Goal: Transaction & Acquisition: Book appointment/travel/reservation

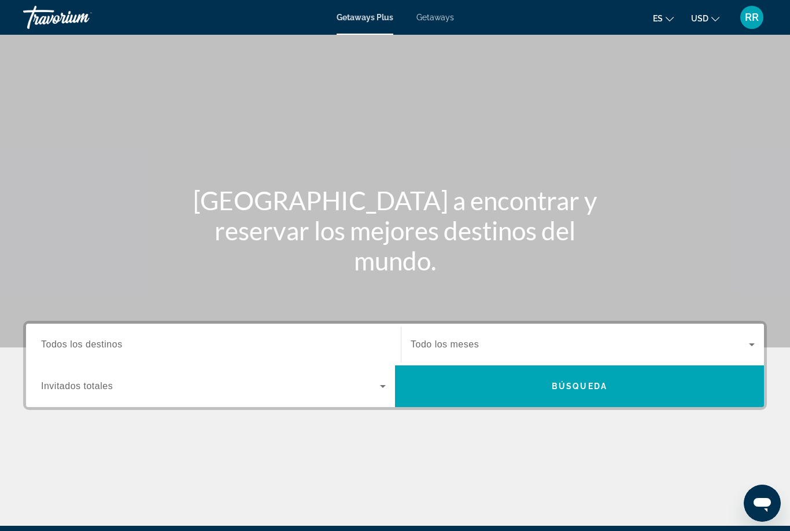
click at [69, 345] on span "Todos los destinos" at bounding box center [82, 344] width 82 height 10
click at [69, 345] on input "Destination Todos los destinos" at bounding box center [213, 345] width 345 height 14
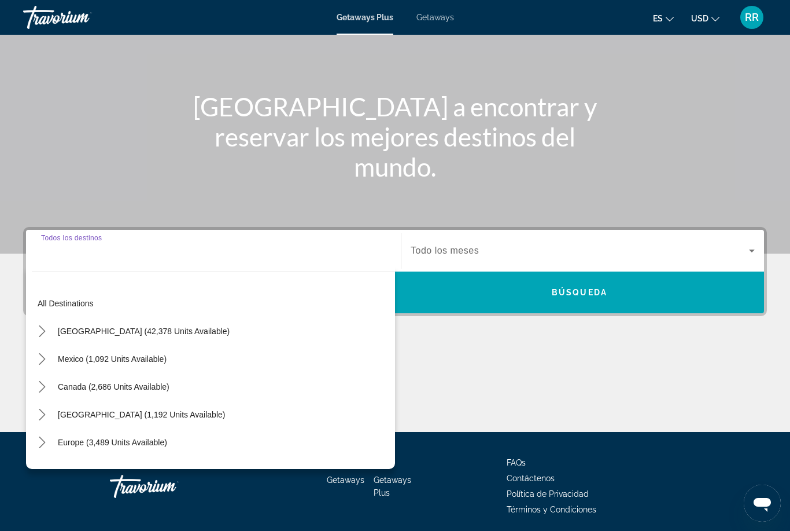
scroll to position [137, 0]
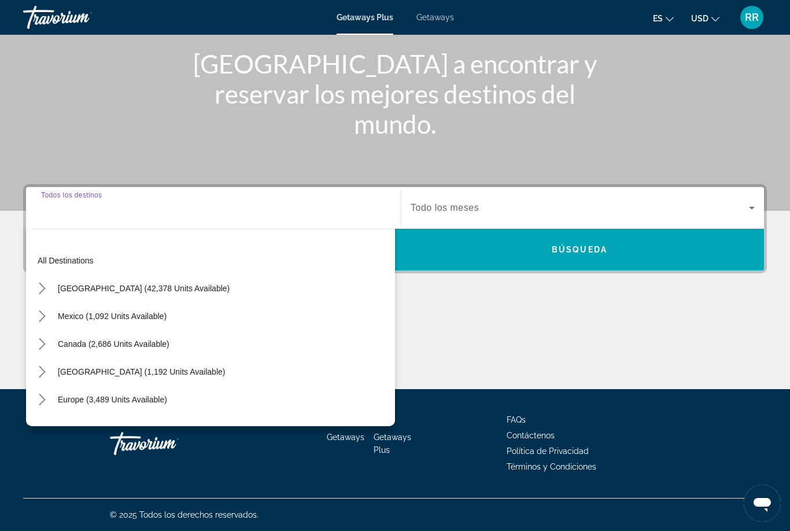
click at [86, 284] on span "[GEOGRAPHIC_DATA] (42,378 units available)" at bounding box center [144, 288] width 172 height 9
type input "**********"
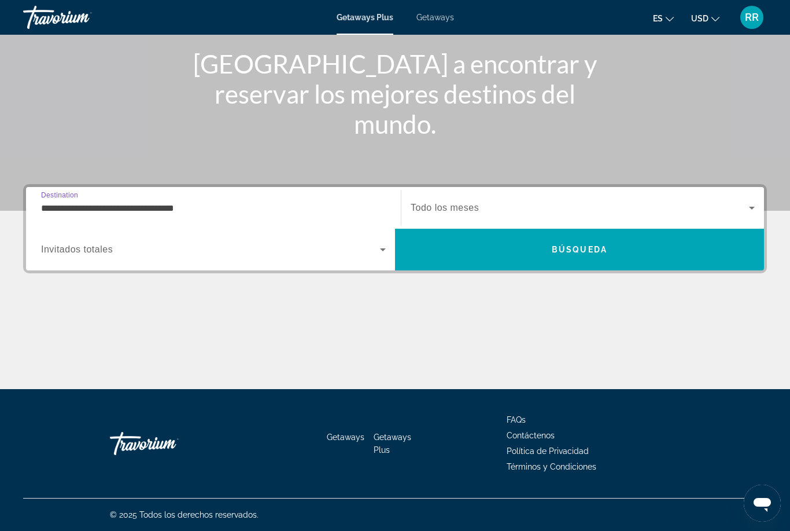
click at [60, 253] on span "Invitados totales" at bounding box center [77, 249] width 72 height 10
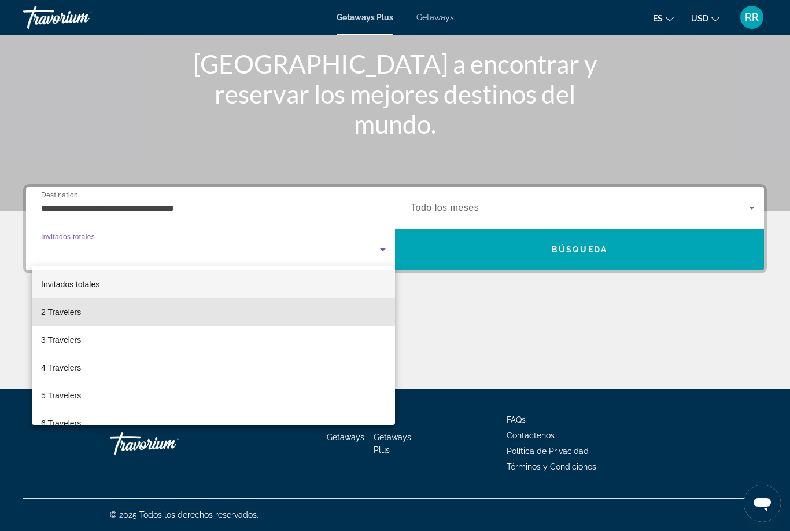
click at [39, 304] on mat-option "2 Travelers" at bounding box center [213, 312] width 363 height 28
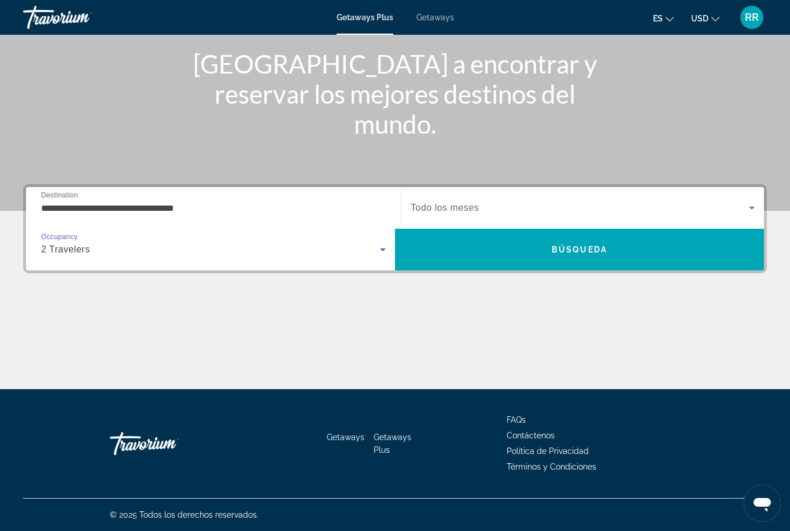
click at [759, 207] on icon "Search widget" at bounding box center [752, 208] width 14 height 14
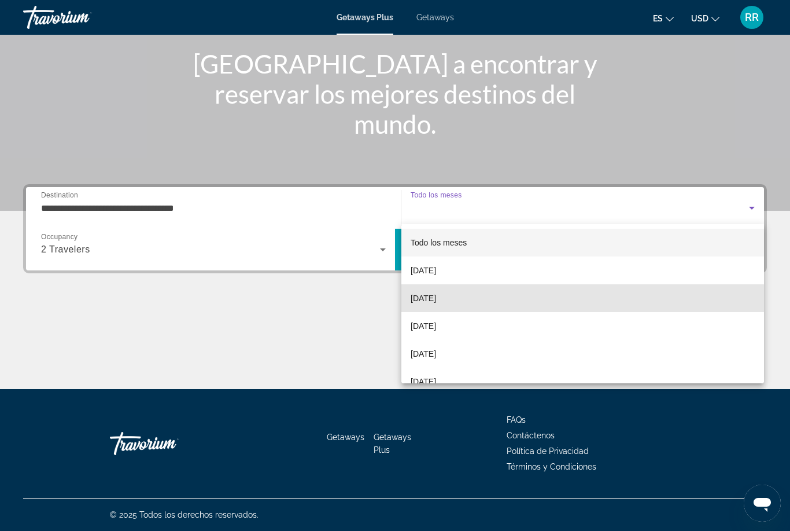
click at [436, 304] on span "[DATE]" at bounding box center [423, 298] width 25 height 14
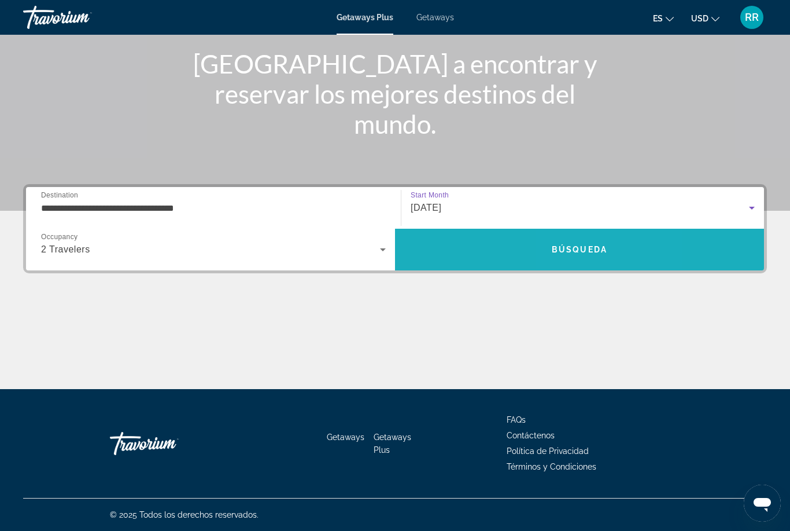
click at [577, 251] on span "Búsqueda" at bounding box center [580, 249] width 56 height 9
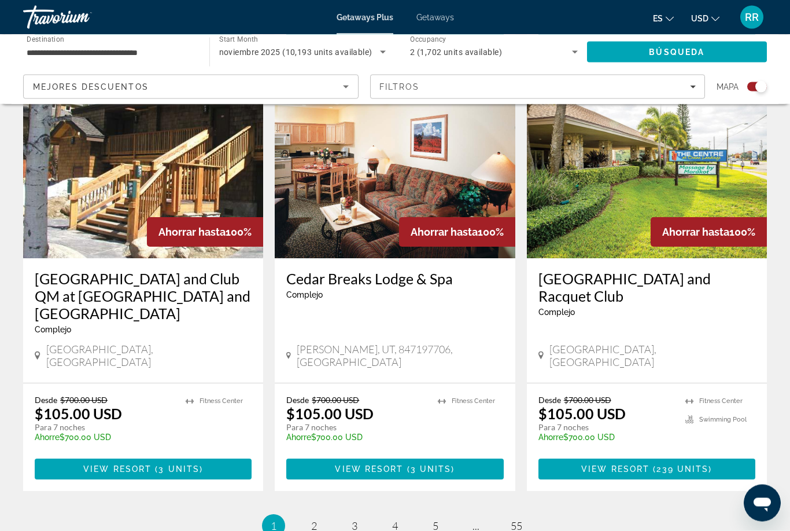
scroll to position [1673, 0]
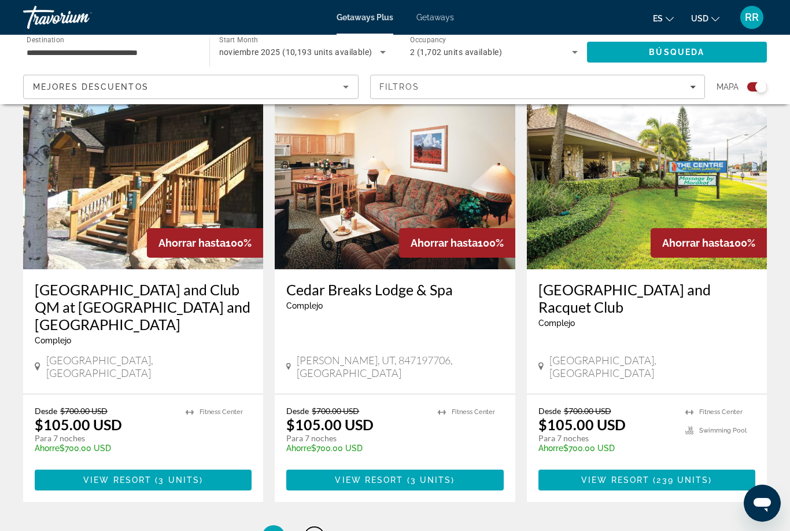
click at [315, 527] on link "page 2" at bounding box center [314, 537] width 20 height 20
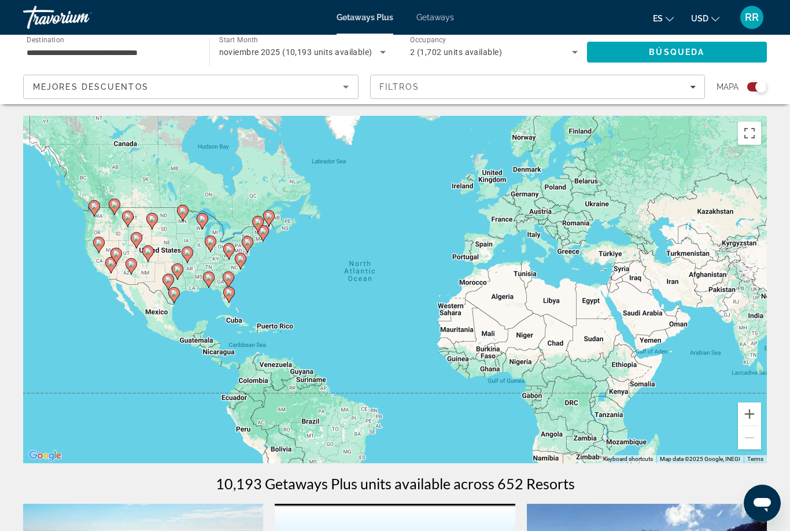
click at [575, 51] on icon "Search widget" at bounding box center [575, 52] width 14 height 14
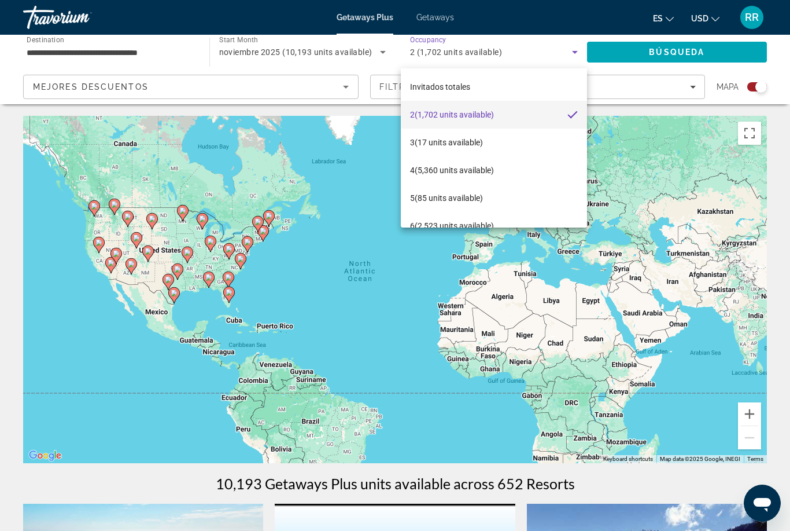
click at [783, 60] on div at bounding box center [395, 265] width 790 height 531
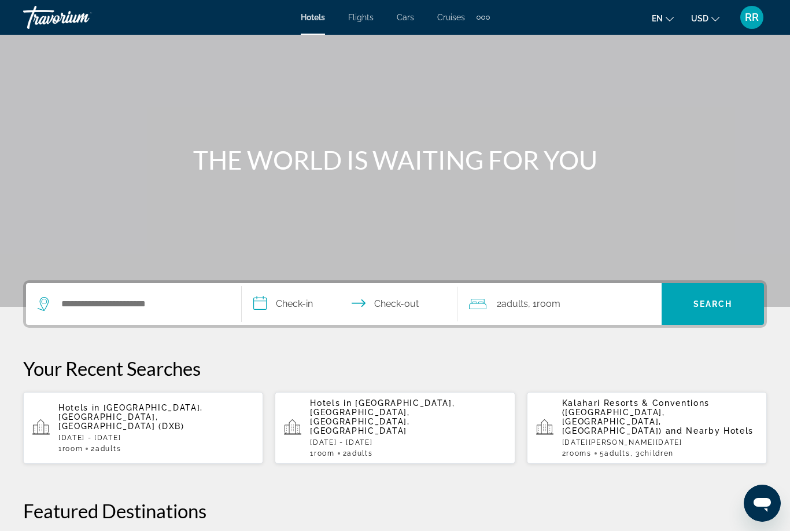
scroll to position [39, 0]
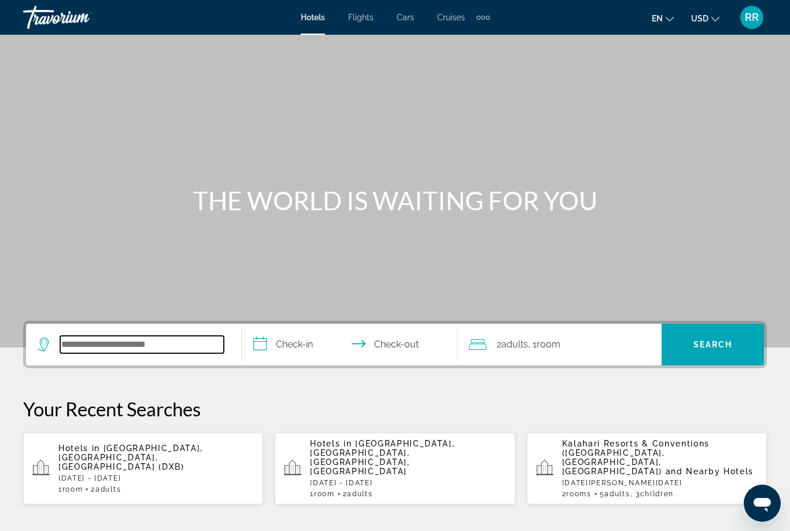
click at [80, 339] on input "Search hotel destination" at bounding box center [142, 344] width 164 height 17
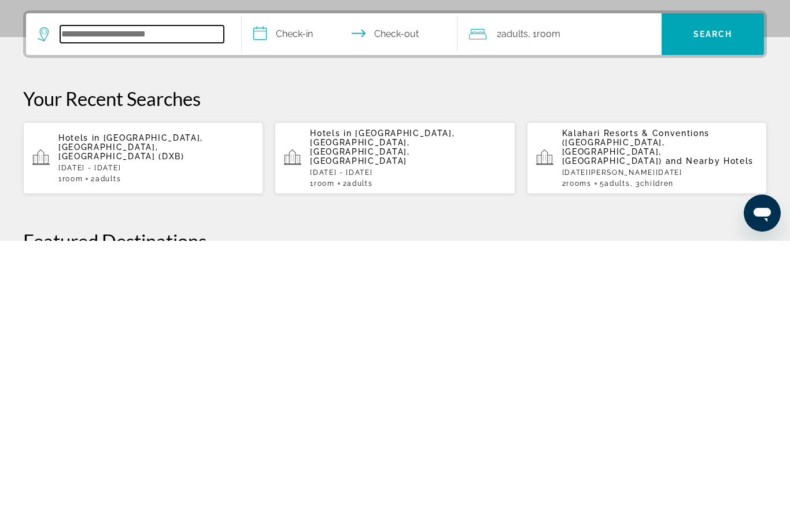
scroll to position [28, 0]
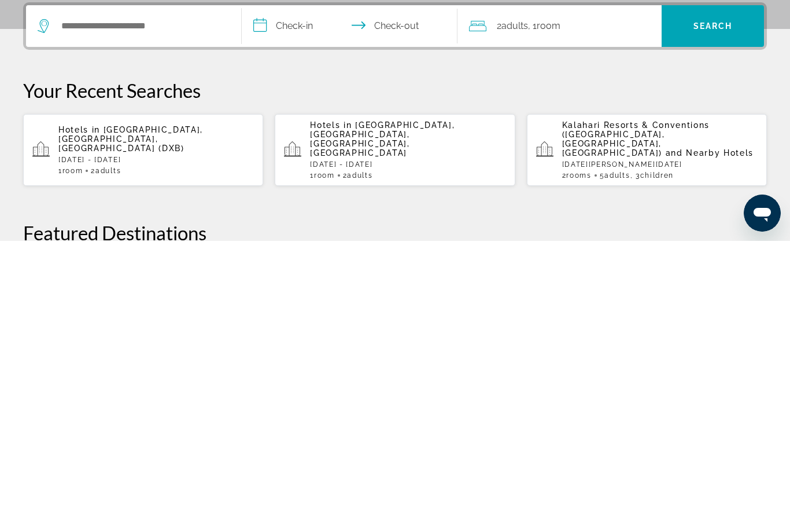
click at [71, 415] on span "Dubai, Dubai Emirate, United Arab Emirates (DXB)" at bounding box center [130, 429] width 145 height 28
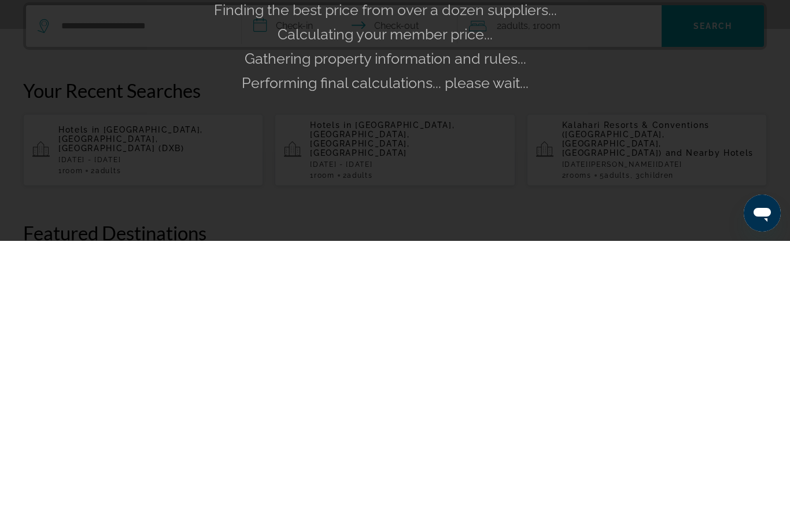
scroll to position [318, 0]
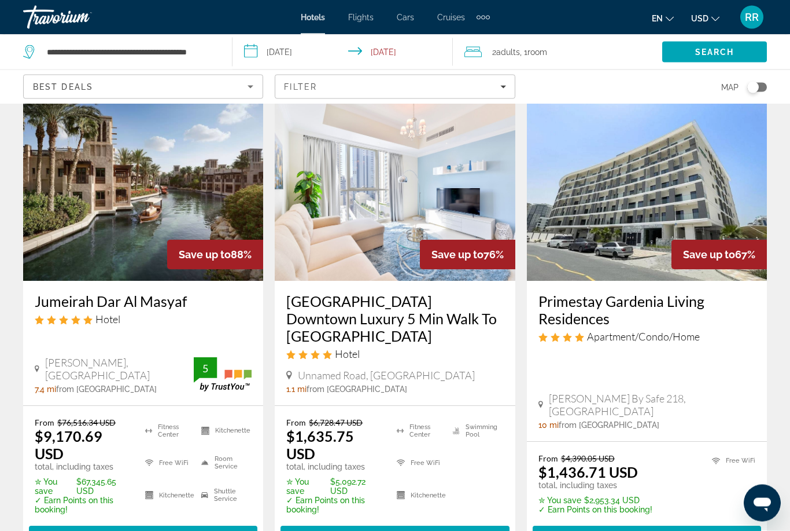
scroll to position [49, 0]
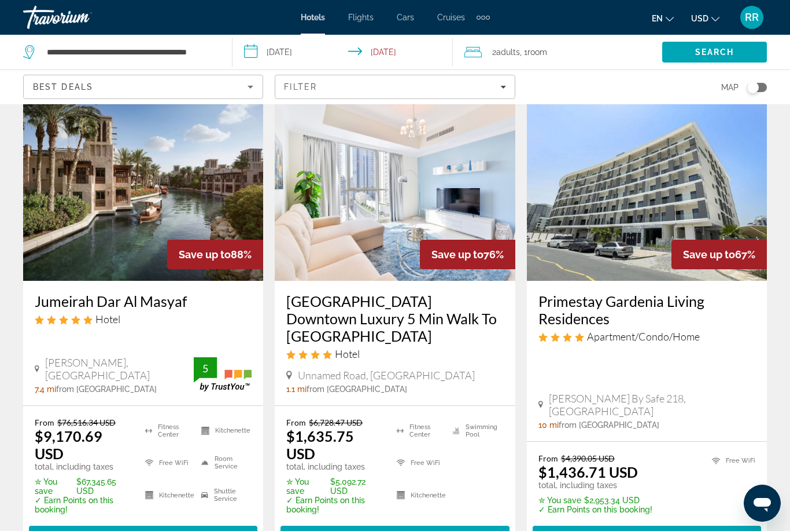
click at [397, 529] on span "Main content" at bounding box center [395, 536] width 229 height 28
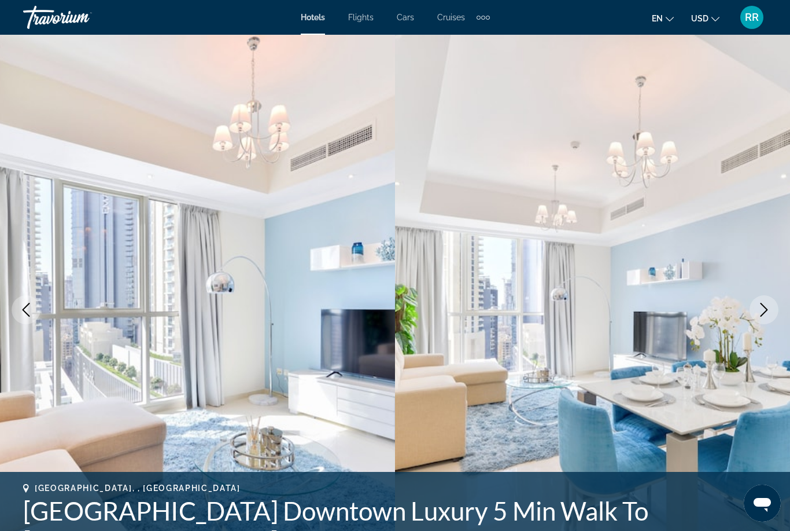
click at [759, 314] on icon "Next image" at bounding box center [764, 310] width 14 height 14
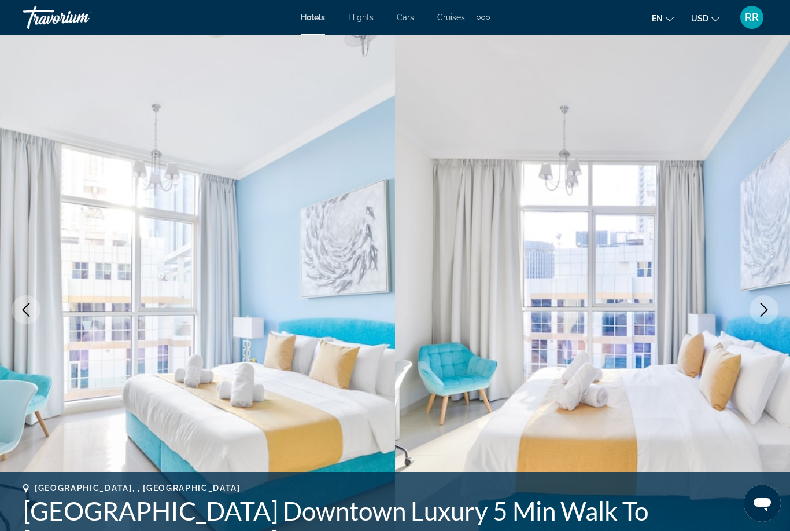
click at [763, 317] on button "Next image" at bounding box center [764, 309] width 29 height 29
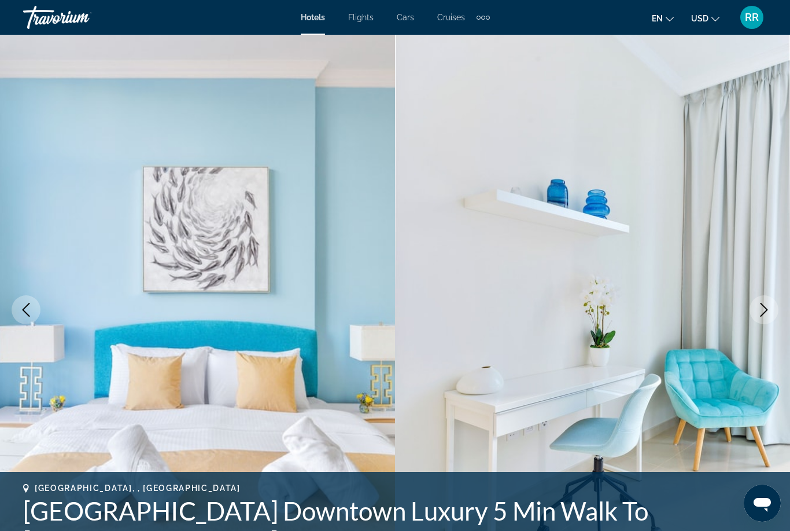
click at [761, 316] on button "Next image" at bounding box center [764, 309] width 29 height 29
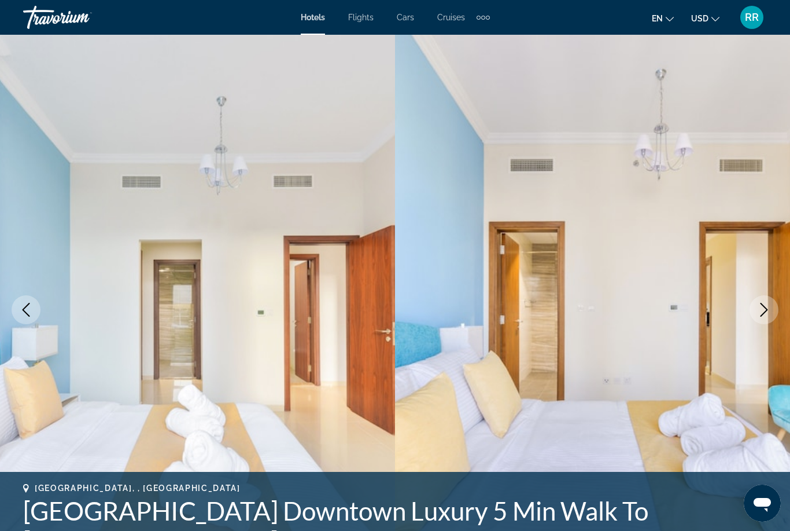
click at [763, 318] on button "Next image" at bounding box center [764, 309] width 29 height 29
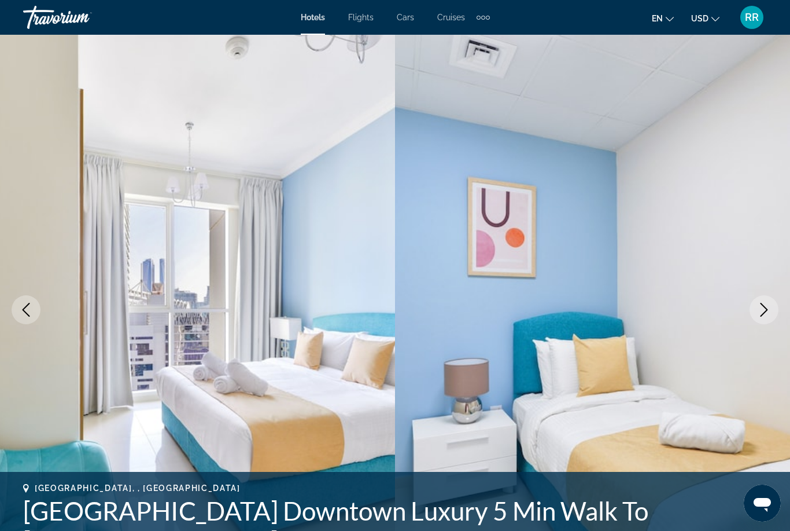
click at [765, 316] on icon "Next image" at bounding box center [764, 310] width 14 height 14
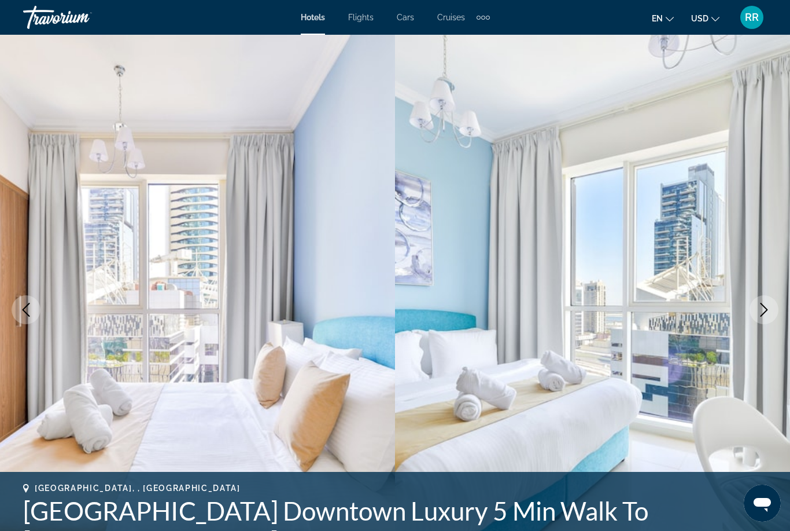
click at [767, 316] on button "Next image" at bounding box center [764, 309] width 29 height 29
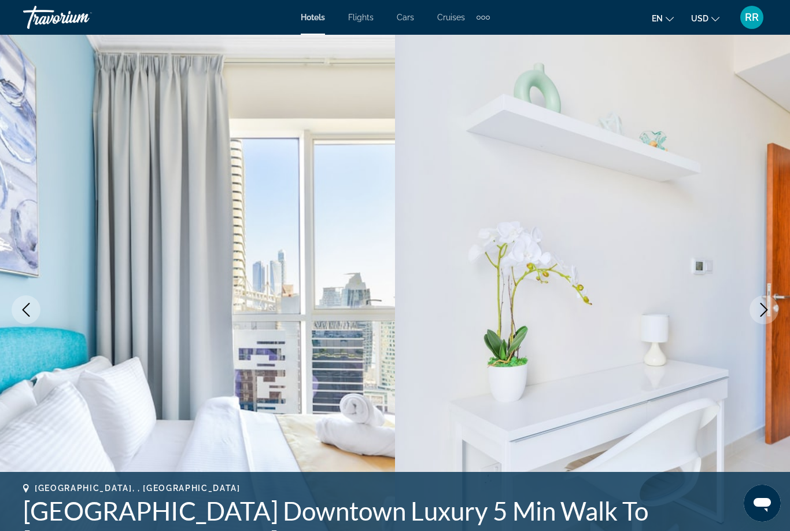
click at [770, 314] on icon "Next image" at bounding box center [764, 310] width 14 height 14
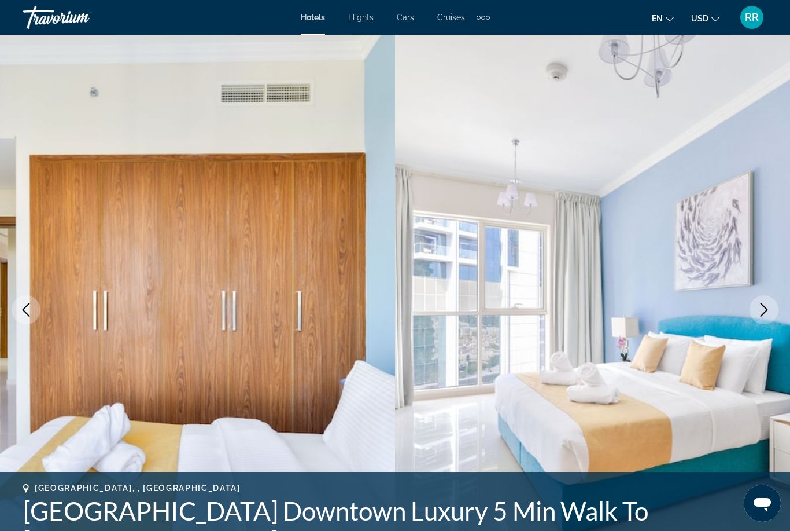
click at [770, 316] on icon "Next image" at bounding box center [764, 310] width 14 height 14
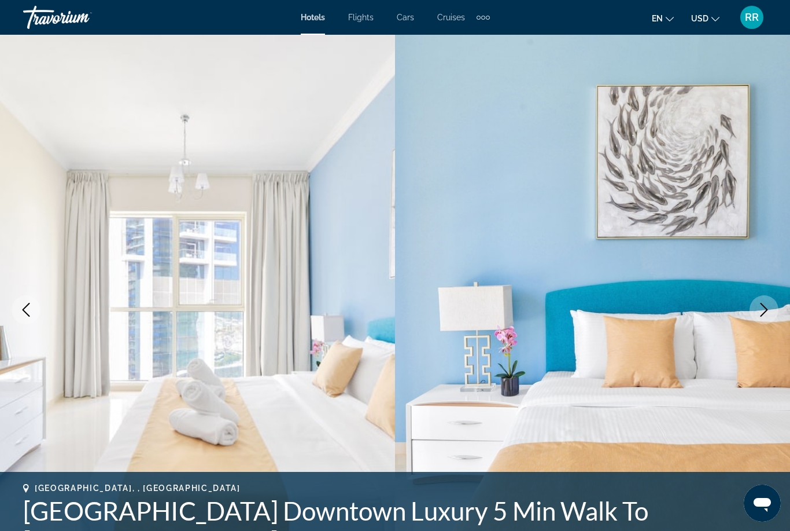
click at [763, 318] on button "Next image" at bounding box center [764, 309] width 29 height 29
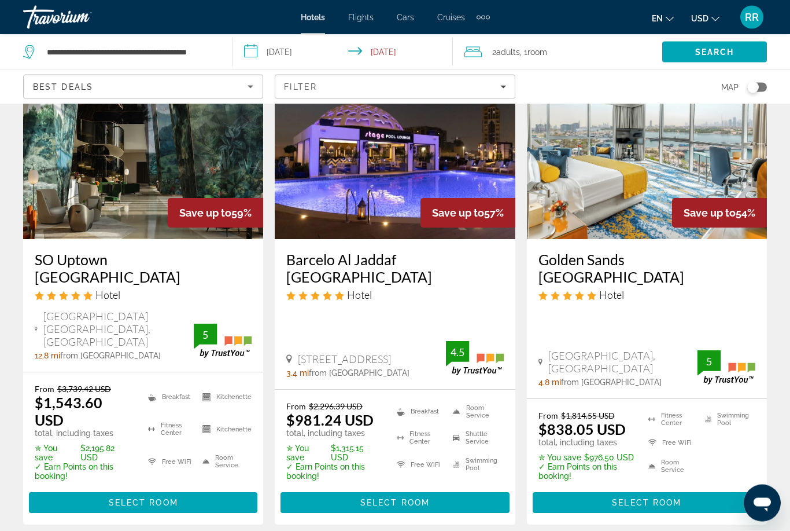
scroll to position [1026, 0]
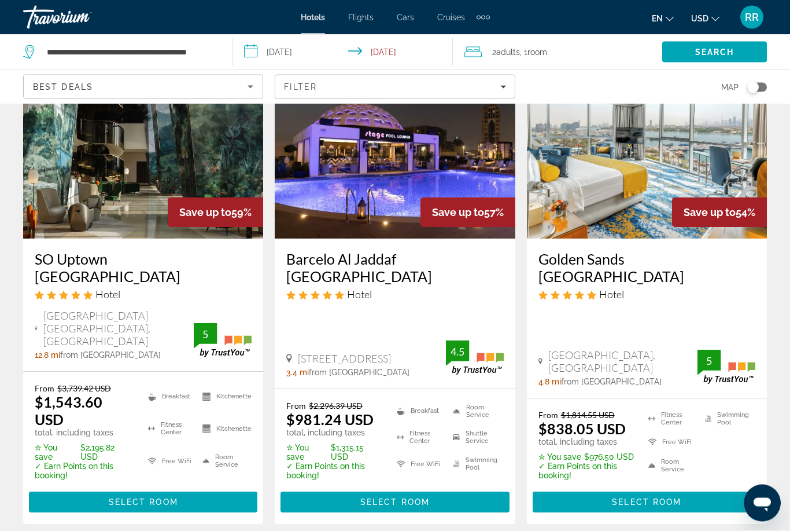
click at [382, 498] on span "Select Room" at bounding box center [394, 502] width 69 height 9
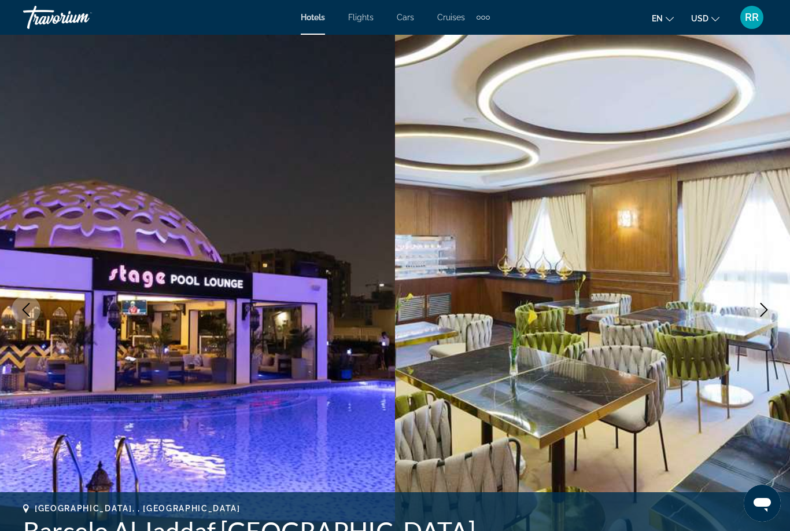
click at [766, 312] on icon "Next image" at bounding box center [764, 310] width 14 height 14
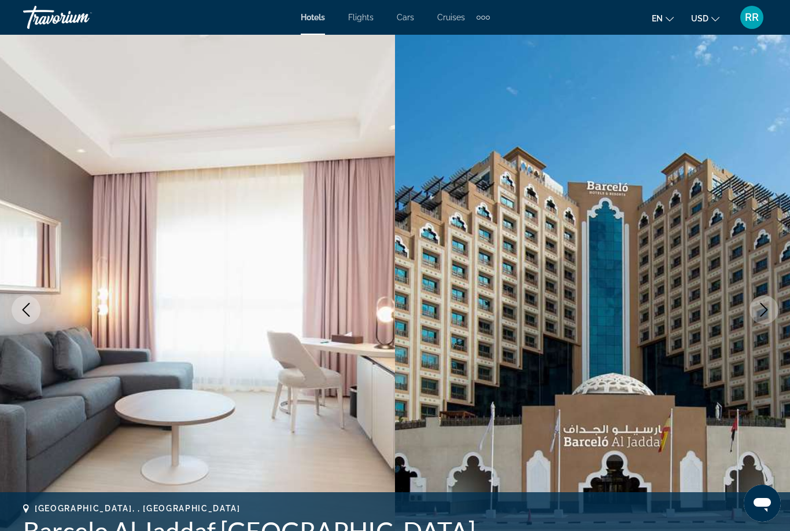
click at [771, 317] on button "Next image" at bounding box center [764, 309] width 29 height 29
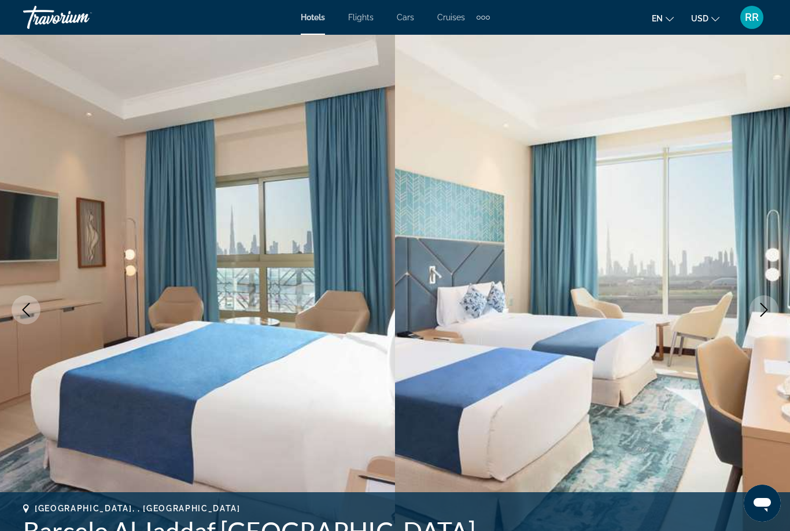
click at [765, 315] on icon "Next image" at bounding box center [764, 310] width 14 height 14
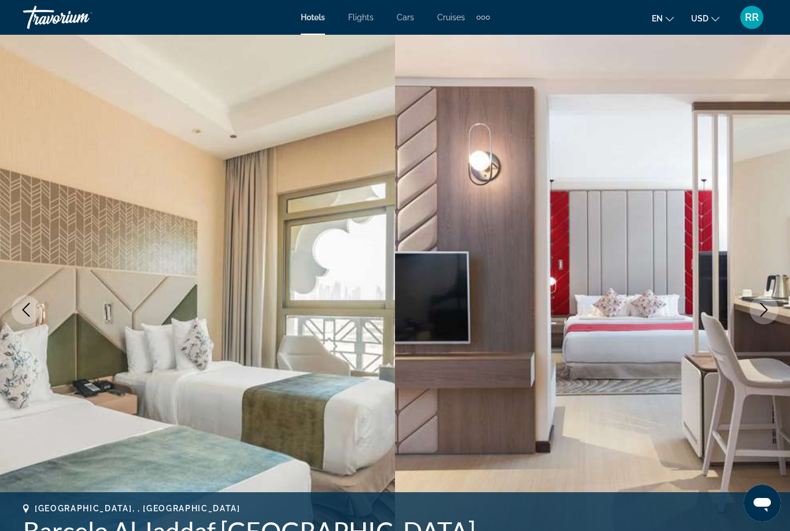
click at [760, 324] on img "Main content" at bounding box center [592, 310] width 395 height 550
click at [766, 309] on icon "Next image" at bounding box center [764, 310] width 14 height 14
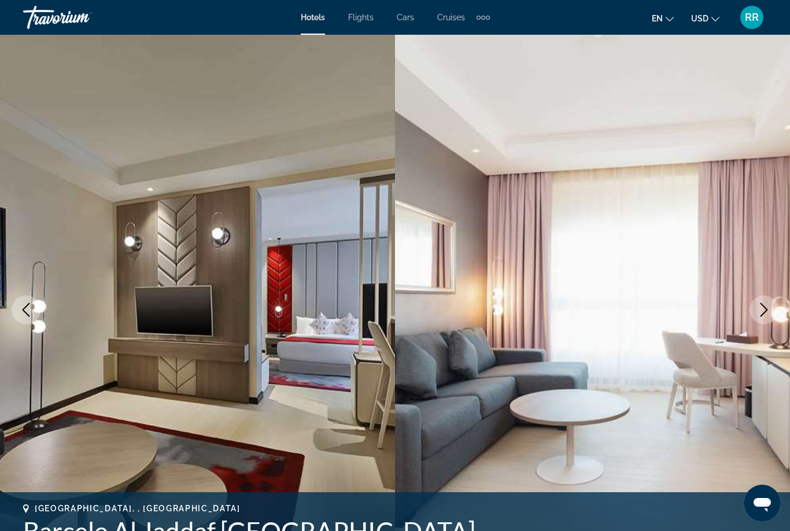
click at [760, 315] on icon "Next image" at bounding box center [764, 310] width 14 height 14
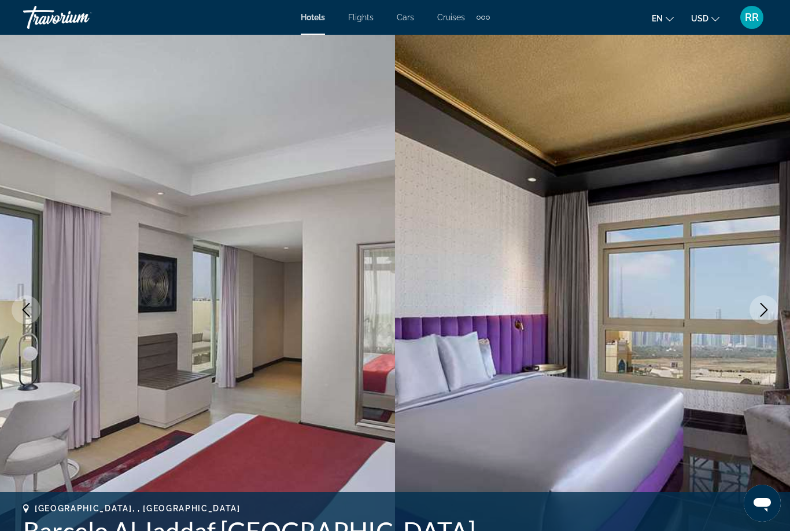
click at [764, 306] on icon "Next image" at bounding box center [765, 310] width 8 height 14
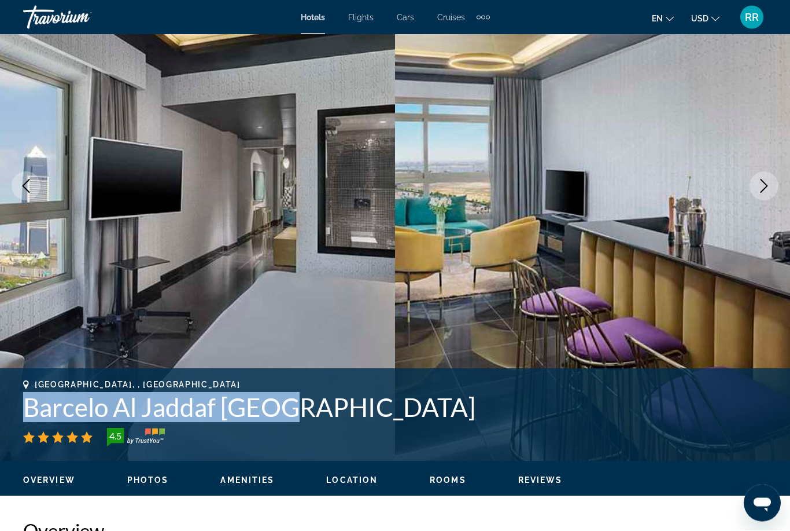
scroll to position [124, 0]
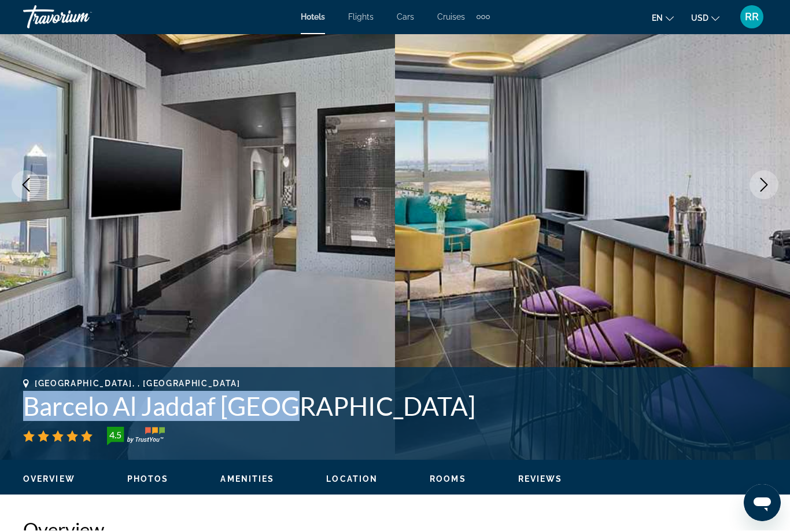
click at [761, 189] on icon "Next image" at bounding box center [764, 185] width 14 height 14
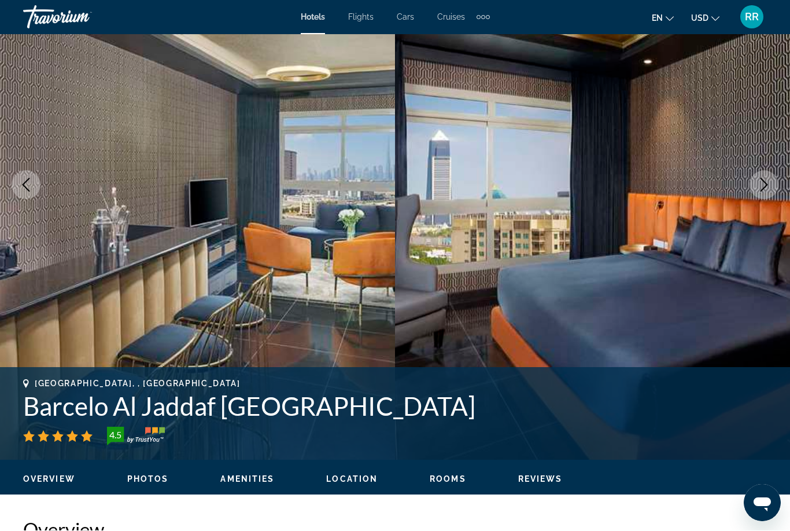
click at [769, 187] on icon "Next image" at bounding box center [764, 185] width 14 height 14
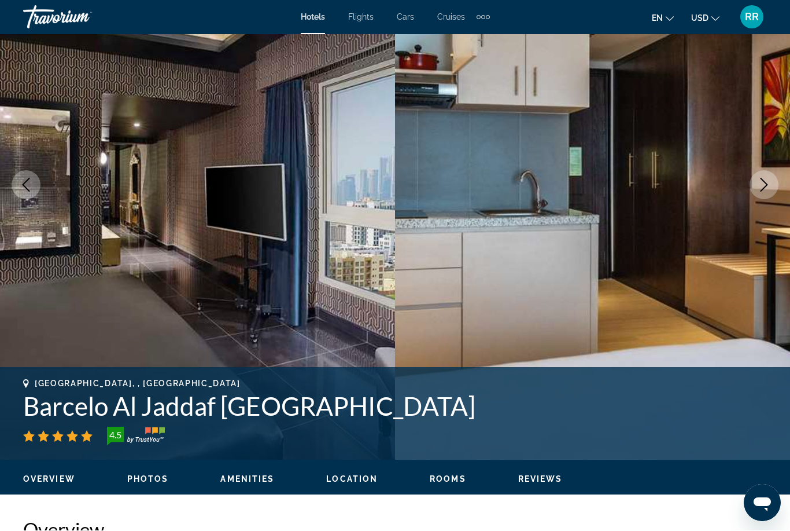
click at [768, 183] on icon "Next image" at bounding box center [764, 185] width 14 height 14
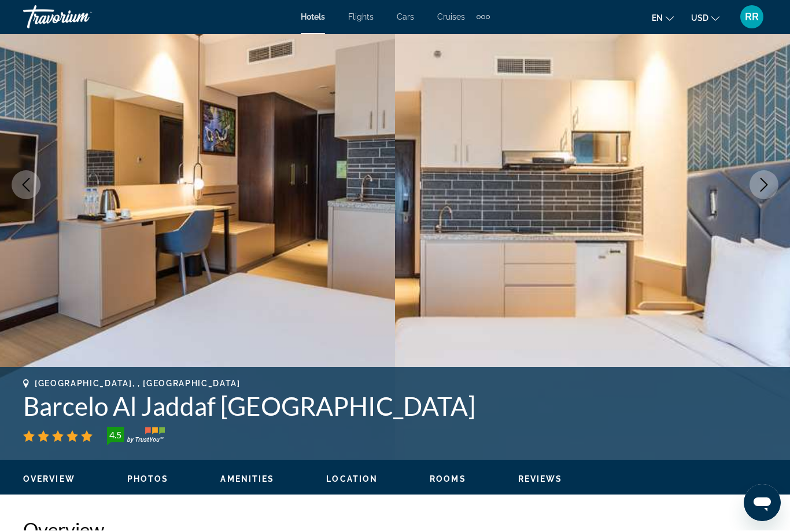
click at [775, 183] on button "Next image" at bounding box center [764, 185] width 29 height 29
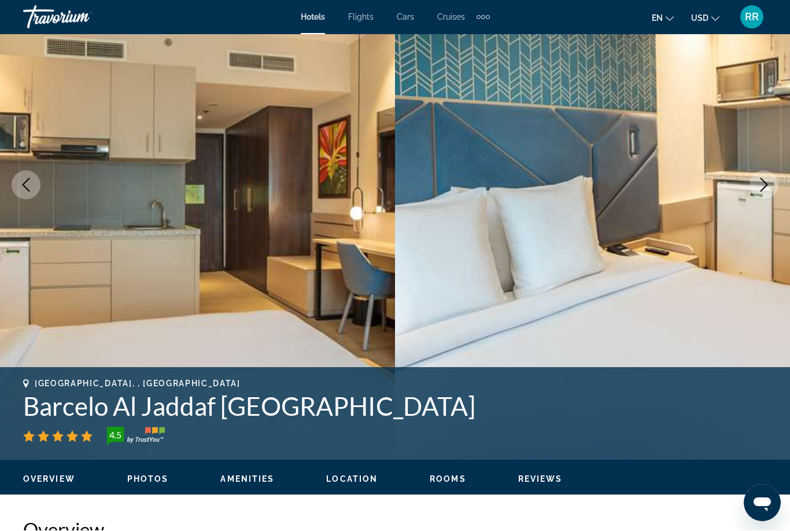
click at [768, 185] on icon "Next image" at bounding box center [764, 185] width 14 height 14
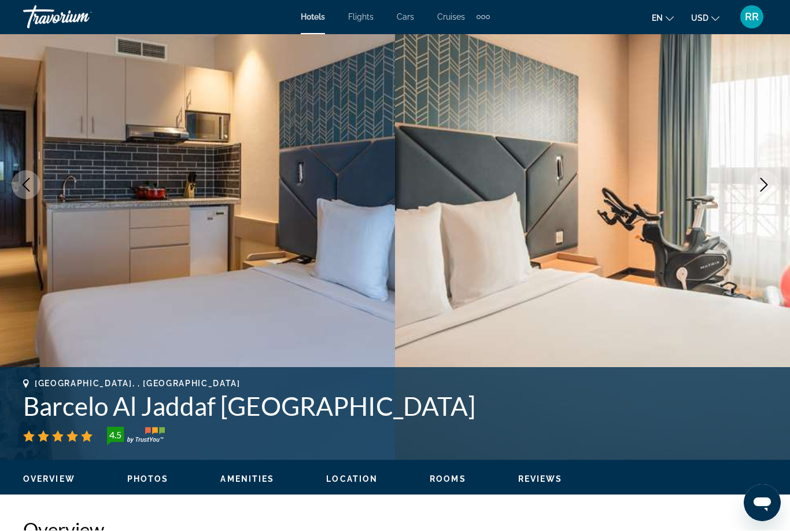
click at [765, 189] on icon "Next image" at bounding box center [764, 185] width 14 height 14
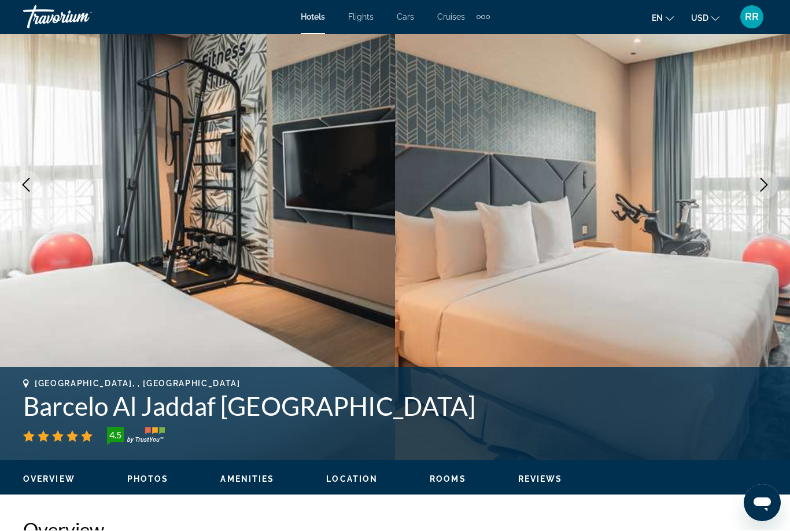
click at [775, 186] on button "Next image" at bounding box center [764, 185] width 29 height 29
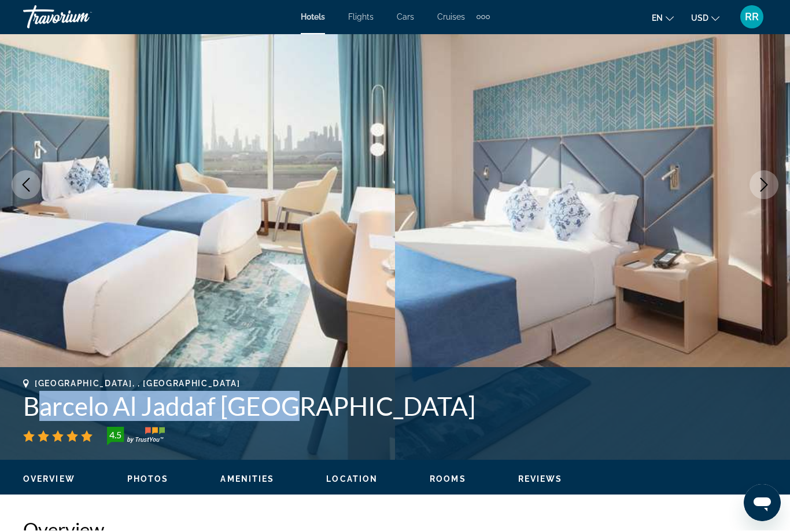
scroll to position [125, 0]
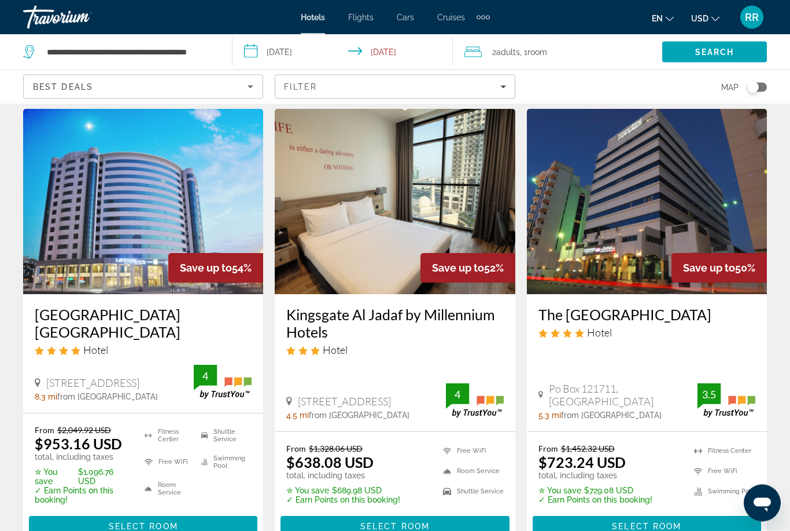
scroll to position [1464, 0]
